Goal: Find specific page/section: Find specific page/section

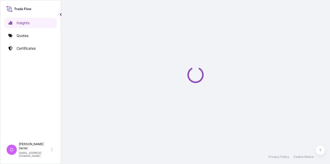
select select "2025"
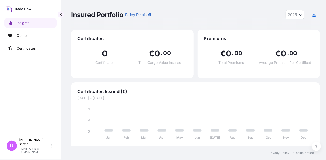
click at [151, 16] on icon "button" at bounding box center [149, 14] width 3 height 3
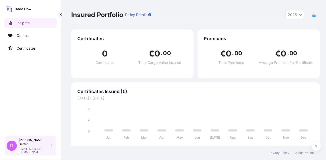
click at [54, 152] on div "D Deniz Serter [EMAIL_ADDRESS][DOMAIN_NAME]" at bounding box center [31, 145] width 48 height 15
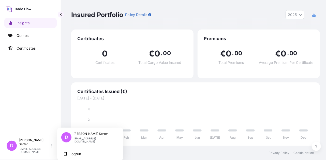
click at [174, 77] on div "Certificates 0 Certificates € 0 . 00 Total Cargo Value Insured" at bounding box center [132, 54] width 122 height 49
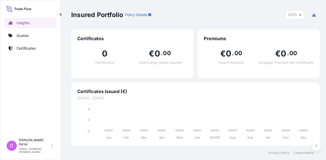
click at [300, 16] on icon "Year Selector" at bounding box center [300, 14] width 3 height 3
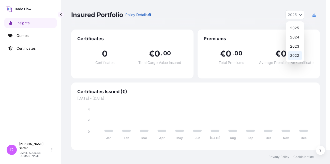
click at [297, 54] on div "2022" at bounding box center [295, 55] width 14 height 9
click at [294, 13] on span "2022" at bounding box center [292, 14] width 9 height 5
click at [296, 46] on div "2023" at bounding box center [295, 46] width 14 height 9
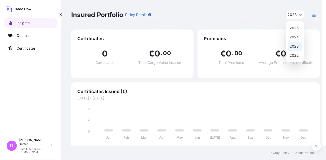
click at [296, 14] on span "2023" at bounding box center [292, 14] width 9 height 5
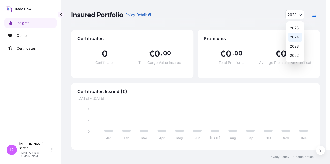
click at [296, 39] on div "2024" at bounding box center [295, 37] width 14 height 9
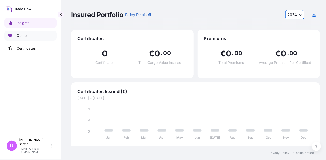
click at [27, 38] on p "Quotes" at bounding box center [23, 35] width 12 height 5
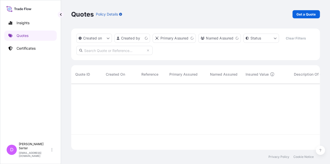
scroll to position [65, 245]
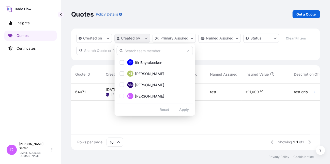
click at [147, 41] on html "Insights Quotes Certificates D Deniz Serter [EMAIL_ADDRESS][DOMAIN_NAME] Quotes…" at bounding box center [165, 82] width 330 height 164
click at [189, 51] on icon at bounding box center [188, 50] width 3 height 3
